Goal: Information Seeking & Learning: Learn about a topic

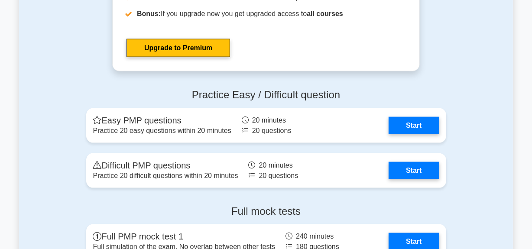
scroll to position [1064, 0]
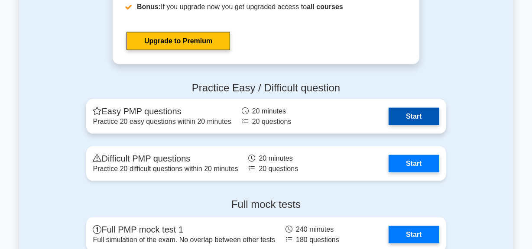
click at [412, 114] on link "Start" at bounding box center [414, 116] width 50 height 17
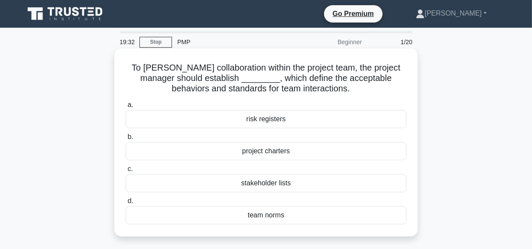
click at [278, 217] on div "team norms" at bounding box center [266, 215] width 281 height 18
click at [126, 204] on input "d. team norms" at bounding box center [126, 202] width 0 height 6
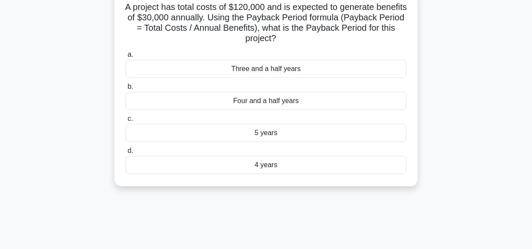
scroll to position [78, 0]
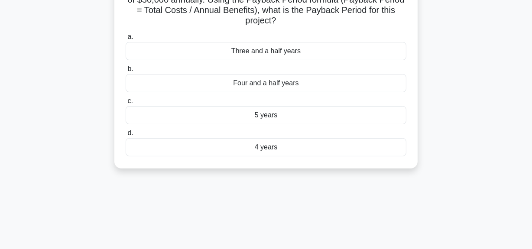
click at [270, 150] on div "4 years" at bounding box center [266, 147] width 281 height 18
click at [126, 136] on input "d. 4 years" at bounding box center [126, 133] width 0 height 6
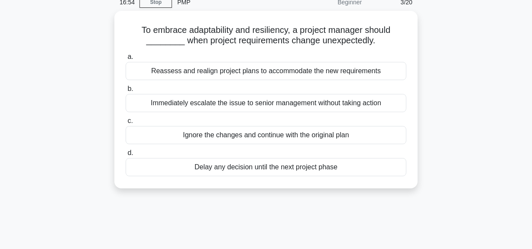
scroll to position [0, 0]
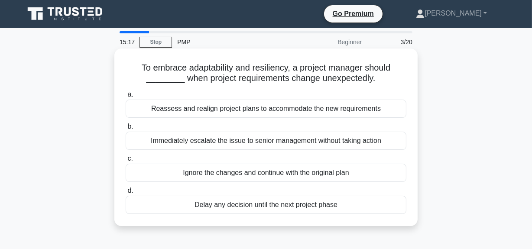
click at [326, 108] on div "Reassess and realign project plans to accommodate the new requirements" at bounding box center [266, 109] width 281 height 18
click at [126, 98] on input "a. Reassess and realign project plans to accommodate the new requirements" at bounding box center [126, 95] width 0 height 6
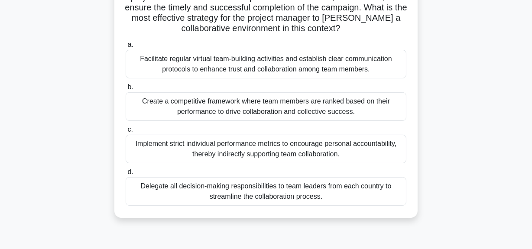
scroll to position [157, 0]
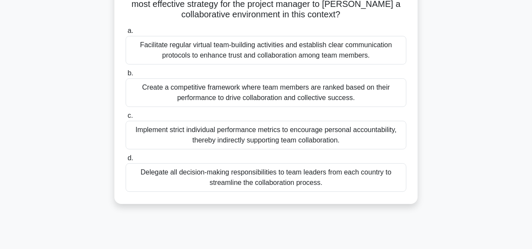
click at [235, 45] on div "Facilitate regular virtual team-building activities and establish clear communi…" at bounding box center [266, 50] width 281 height 29
click at [126, 34] on input "a. Facilitate regular virtual team-building activities and establish clear comm…" at bounding box center [126, 31] width 0 height 6
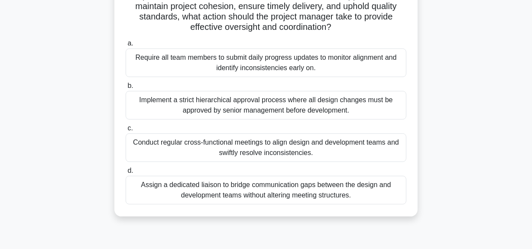
click at [327, 186] on div "Assign a dedicated liaison to bridge communication gaps between the design and …" at bounding box center [266, 190] width 281 height 29
click at [126, 174] on input "d. Assign a dedicated liaison to bridge communication gaps between the design a…" at bounding box center [126, 171] width 0 height 6
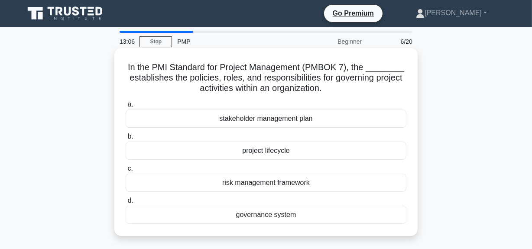
scroll to position [0, 0]
click at [282, 216] on div "governance system" at bounding box center [266, 215] width 281 height 18
click at [126, 204] on input "d. governance system" at bounding box center [126, 202] width 0 height 6
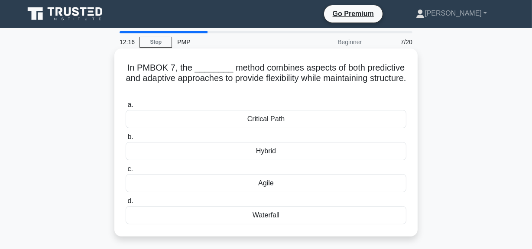
click at [271, 152] on div "Hybrid" at bounding box center [266, 151] width 281 height 18
click at [126, 140] on input "b. Hybrid" at bounding box center [126, 137] width 0 height 6
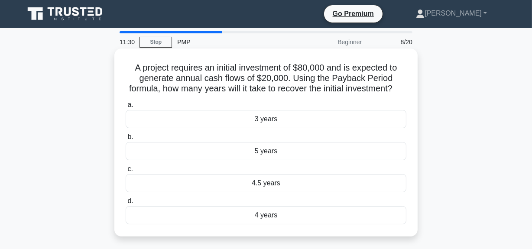
click at [272, 225] on div "4 years" at bounding box center [266, 215] width 281 height 18
click at [126, 204] on input "d. 4 years" at bounding box center [126, 202] width 0 height 6
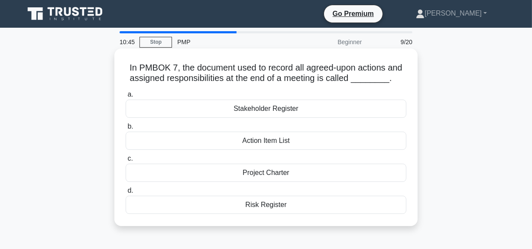
click at [272, 174] on div "Project Charter" at bounding box center [266, 173] width 281 height 18
click at [126, 162] on input "c. Project Charter" at bounding box center [126, 159] width 0 height 6
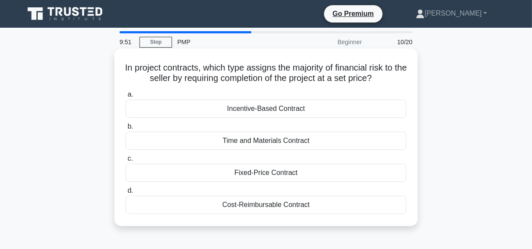
click at [269, 175] on div "Fixed-Price Contract" at bounding box center [266, 173] width 281 height 18
click at [126, 162] on input "c. Fixed-Price Contract" at bounding box center [126, 159] width 0 height 6
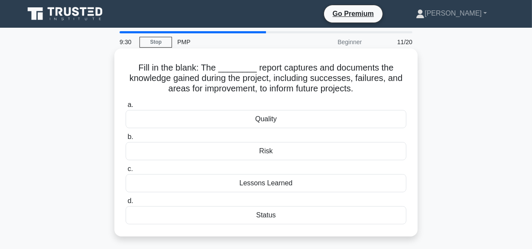
click at [274, 182] on div "Lessons Learned" at bounding box center [266, 183] width 281 height 18
click at [126, 172] on input "c. Lessons Learned" at bounding box center [126, 169] width 0 height 6
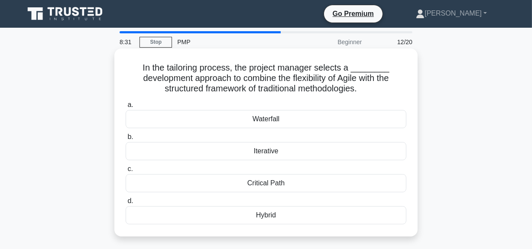
click at [270, 151] on div "Iterative" at bounding box center [266, 151] width 281 height 18
click at [126, 140] on input "b. Iterative" at bounding box center [126, 137] width 0 height 6
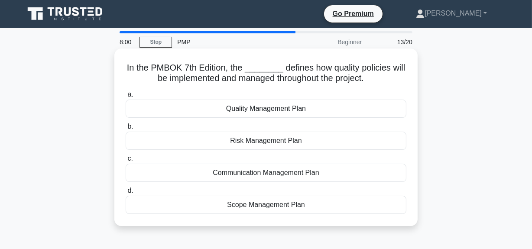
click at [267, 110] on div "Quality Management Plan" at bounding box center [266, 109] width 281 height 18
click at [126, 98] on input "a. Quality Management Plan" at bounding box center [126, 95] width 0 height 6
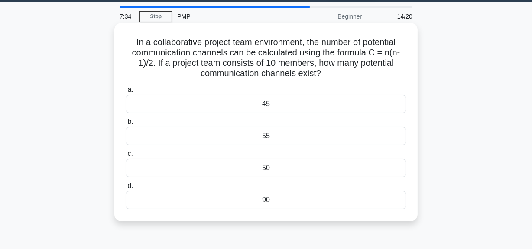
scroll to position [39, 0]
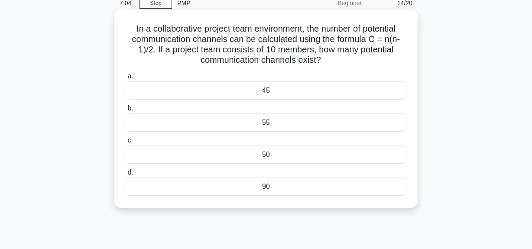
click at [268, 155] on div "50" at bounding box center [266, 155] width 281 height 18
click at [126, 143] on input "c. 50" at bounding box center [126, 141] width 0 height 6
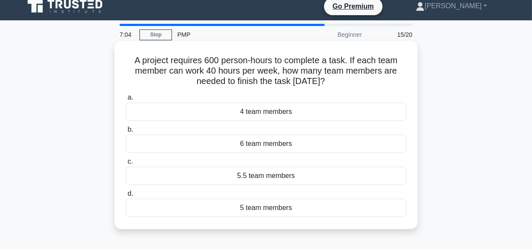
scroll to position [0, 0]
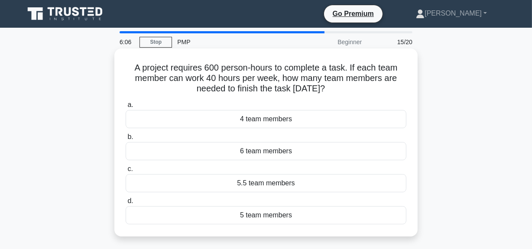
click at [264, 218] on div "5 team members" at bounding box center [266, 215] width 281 height 18
click at [126, 204] on input "d. 5 team members" at bounding box center [126, 202] width 0 height 6
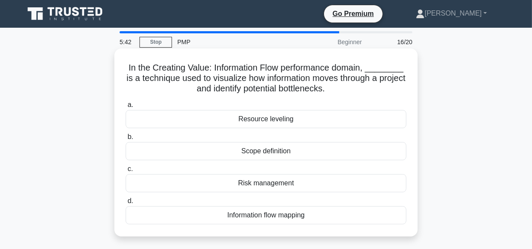
click at [262, 212] on div "Information flow mapping" at bounding box center [266, 215] width 281 height 18
click at [126, 204] on input "d. Information flow mapping" at bounding box center [126, 202] width 0 height 6
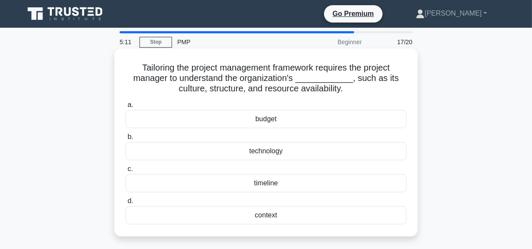
click at [267, 218] on div "context" at bounding box center [266, 215] width 281 height 18
click at [126, 204] on input "d. context" at bounding box center [126, 202] width 0 height 6
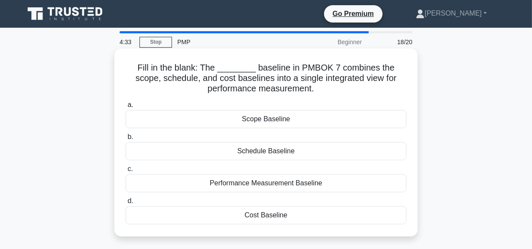
click at [268, 185] on div "Performance Measurement Baseline" at bounding box center [266, 183] width 281 height 18
click at [126, 172] on input "c. Performance Measurement Baseline" at bounding box center [126, 169] width 0 height 6
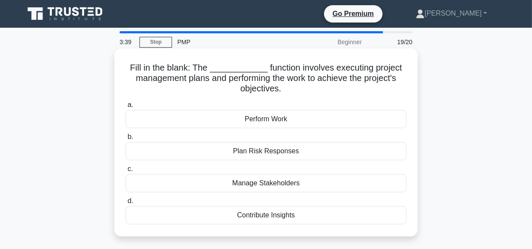
click at [256, 122] on div "Perform Work" at bounding box center [266, 119] width 281 height 18
click at [126, 108] on input "a. Perform Work" at bounding box center [126, 105] width 0 height 6
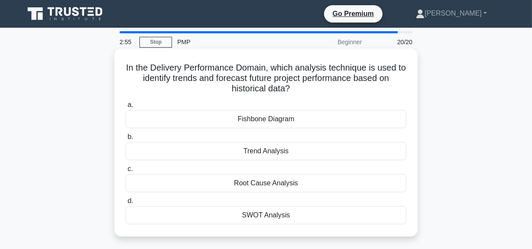
click at [266, 215] on div "SWOT Analysis" at bounding box center [266, 215] width 281 height 18
click at [126, 204] on input "d. SWOT Analysis" at bounding box center [126, 202] width 0 height 6
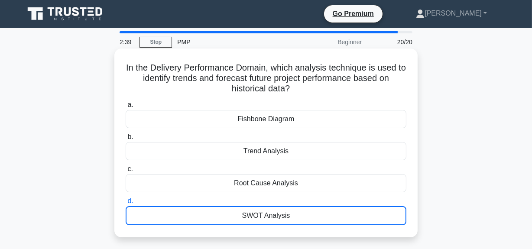
click at [264, 213] on div "SWOT Analysis" at bounding box center [266, 215] width 281 height 19
click at [126, 204] on input "d. SWOT Analysis" at bounding box center [126, 202] width 0 height 6
click at [264, 213] on div "SWOT Analysis" at bounding box center [266, 215] width 281 height 19
click at [126, 204] on input "d. SWOT Analysis" at bounding box center [126, 202] width 0 height 6
click at [264, 213] on div "SWOT Analysis" at bounding box center [266, 215] width 281 height 19
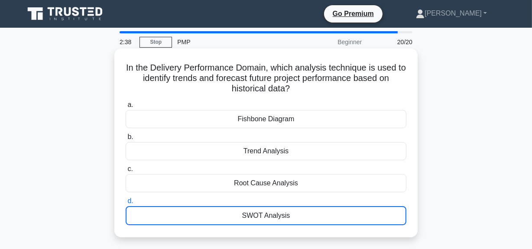
click at [126, 204] on input "d. SWOT Analysis" at bounding box center [126, 202] width 0 height 6
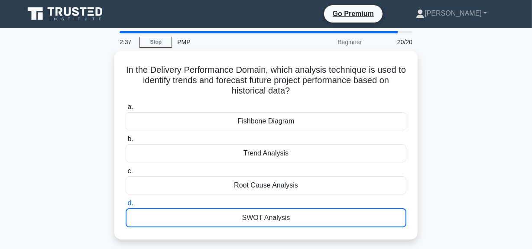
click at [424, 199] on div "In the Delivery Performance Domain, which analysis technique is used to identif…" at bounding box center [266, 150] width 494 height 199
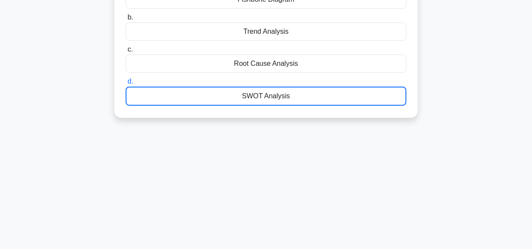
scroll to position [22, 0]
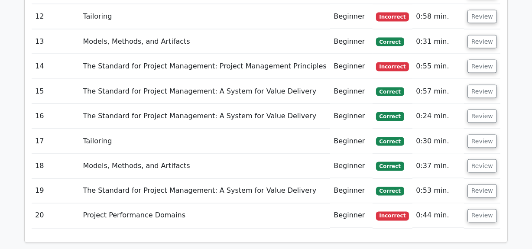
scroll to position [1300, 0]
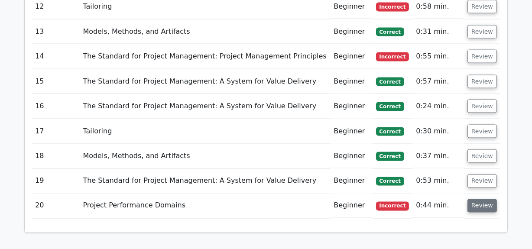
click at [476, 199] on button "Review" at bounding box center [482, 205] width 29 height 13
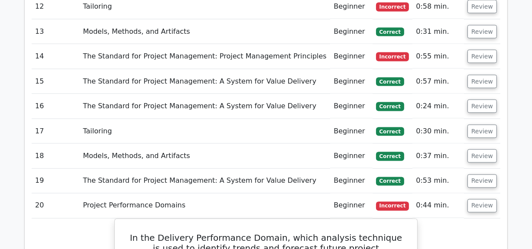
scroll to position [1261, 0]
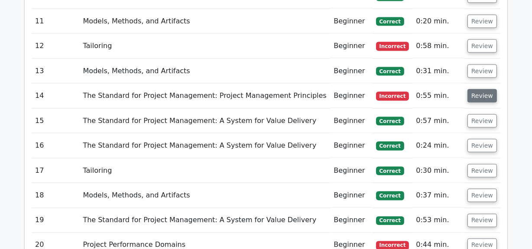
click at [479, 89] on button "Review" at bounding box center [482, 95] width 29 height 13
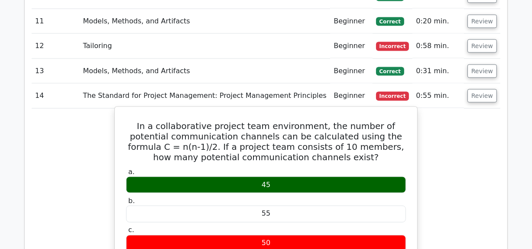
scroll to position [1222, 0]
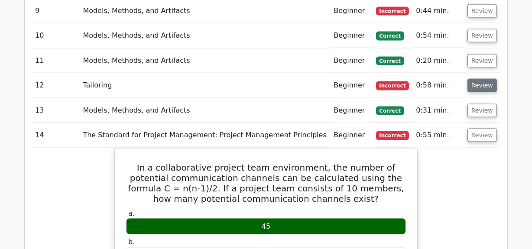
click at [473, 79] on button "Review" at bounding box center [482, 85] width 29 height 13
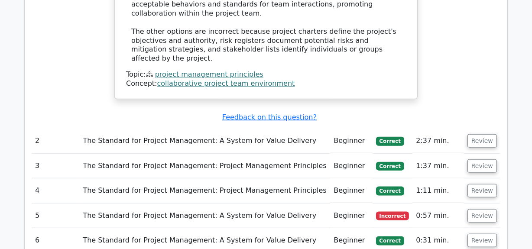
scroll to position [985, 0]
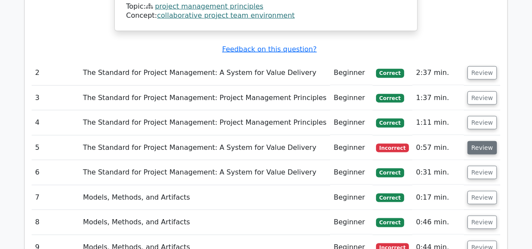
click at [472, 141] on button "Review" at bounding box center [482, 147] width 29 height 13
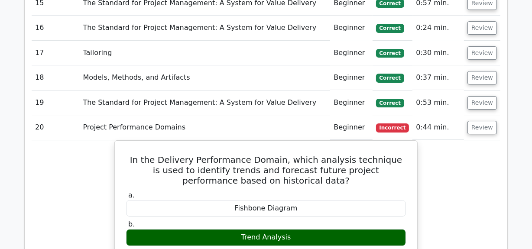
scroll to position [2522, 0]
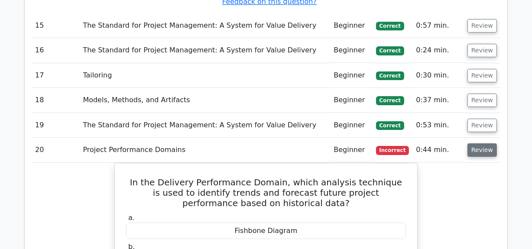
click at [481, 143] on button "Review" at bounding box center [482, 149] width 29 height 13
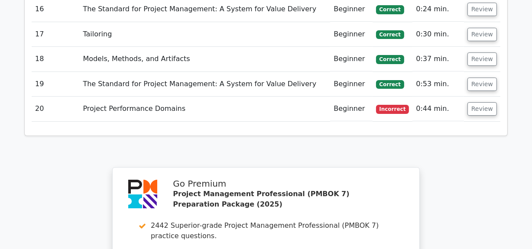
scroll to position [2550, 0]
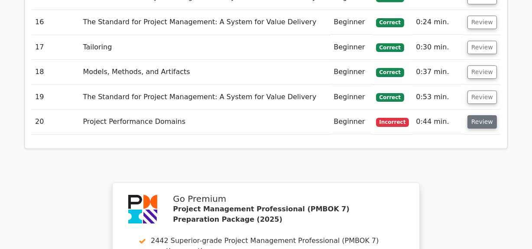
click at [482, 115] on button "Review" at bounding box center [482, 121] width 29 height 13
